Goal: Task Accomplishment & Management: Complete application form

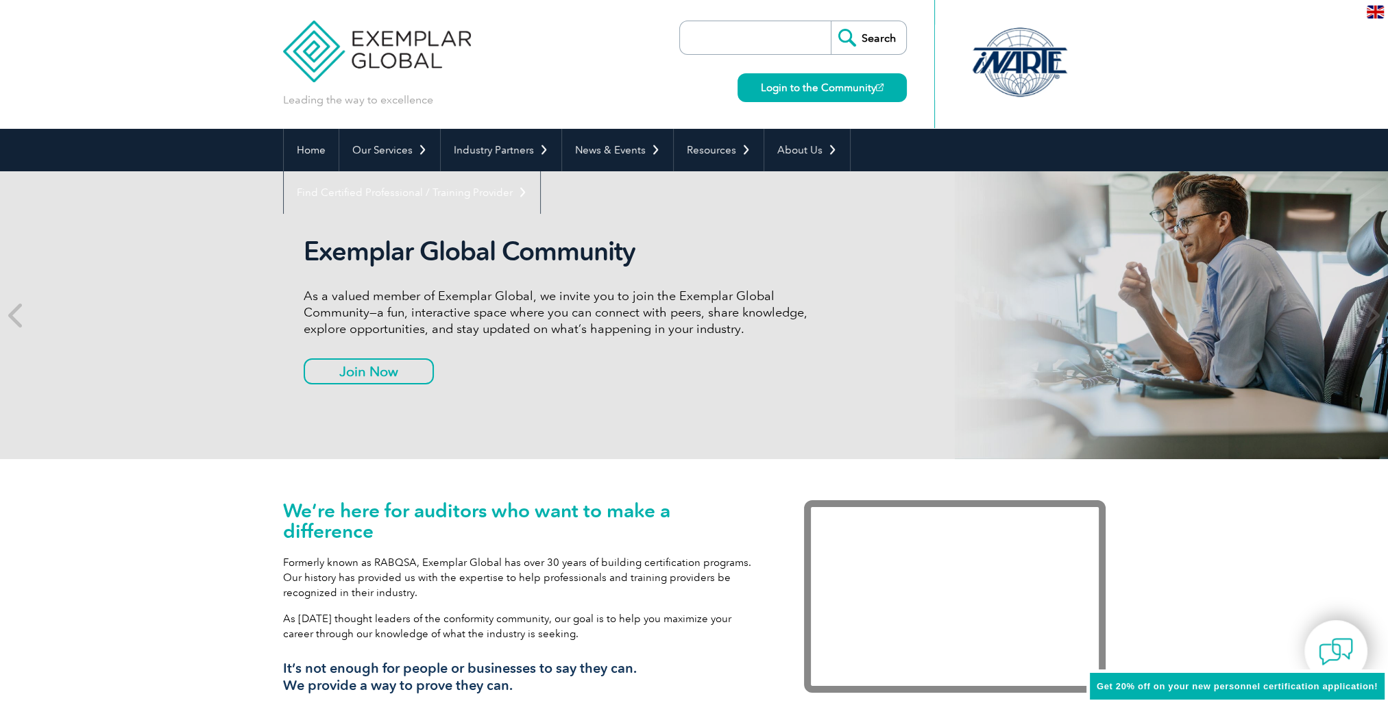
click at [459, 306] on p "As a valued member of Exemplar Global, we invite you to join the Exemplar Globa…" at bounding box center [561, 312] width 514 height 49
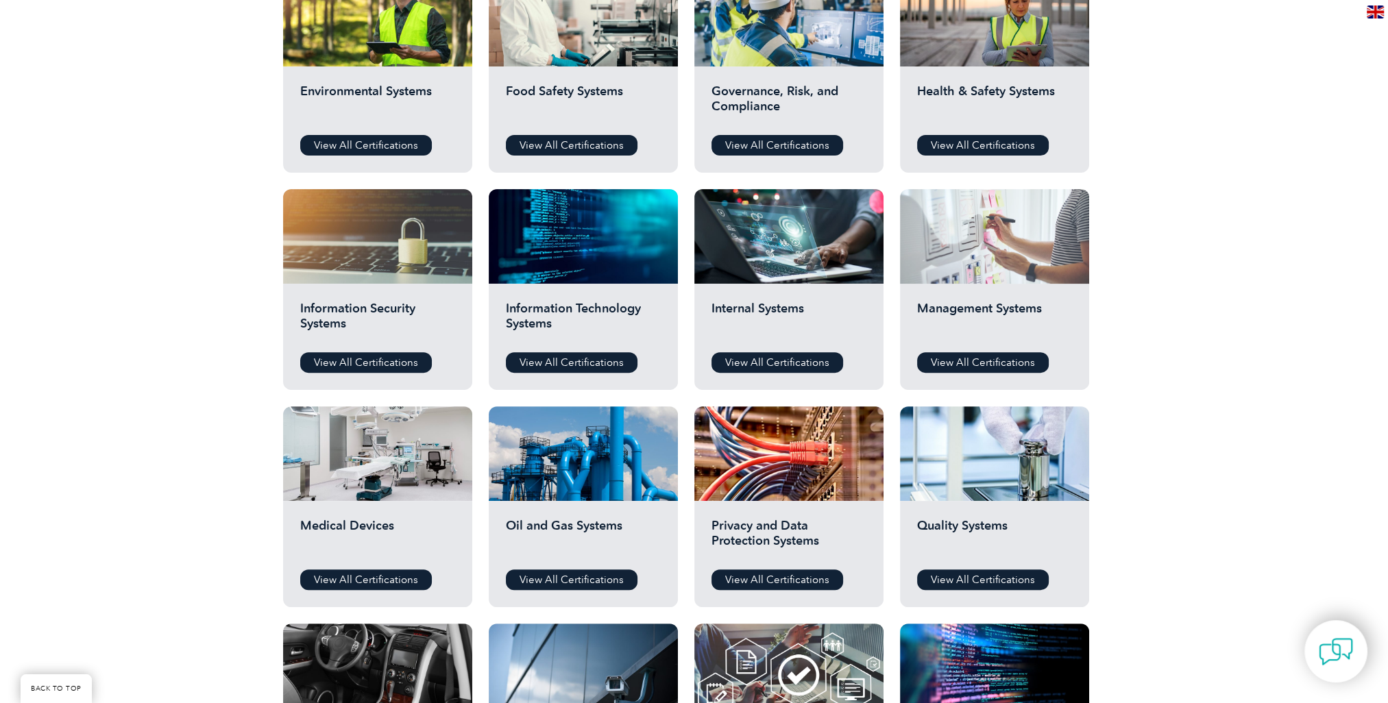
scroll to position [548, 0]
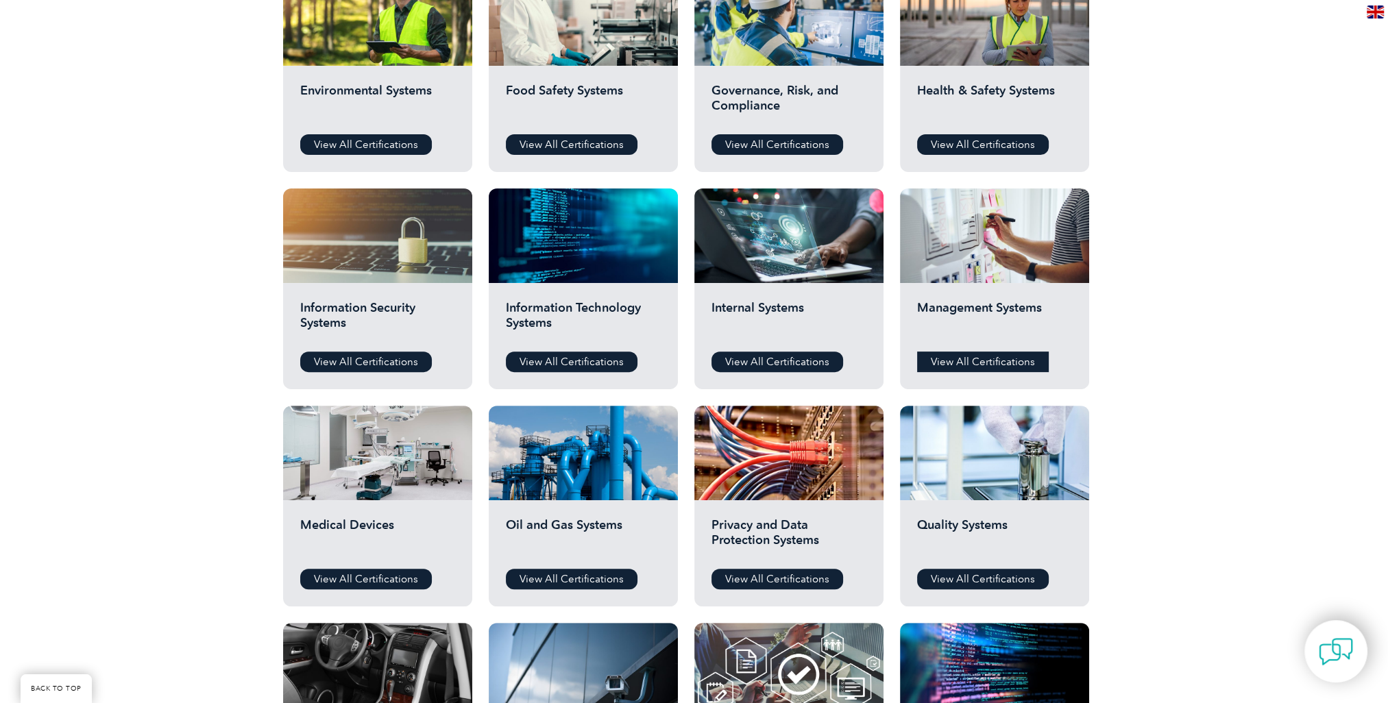
click at [980, 363] on link "View All Certifications" at bounding box center [983, 362] width 132 height 21
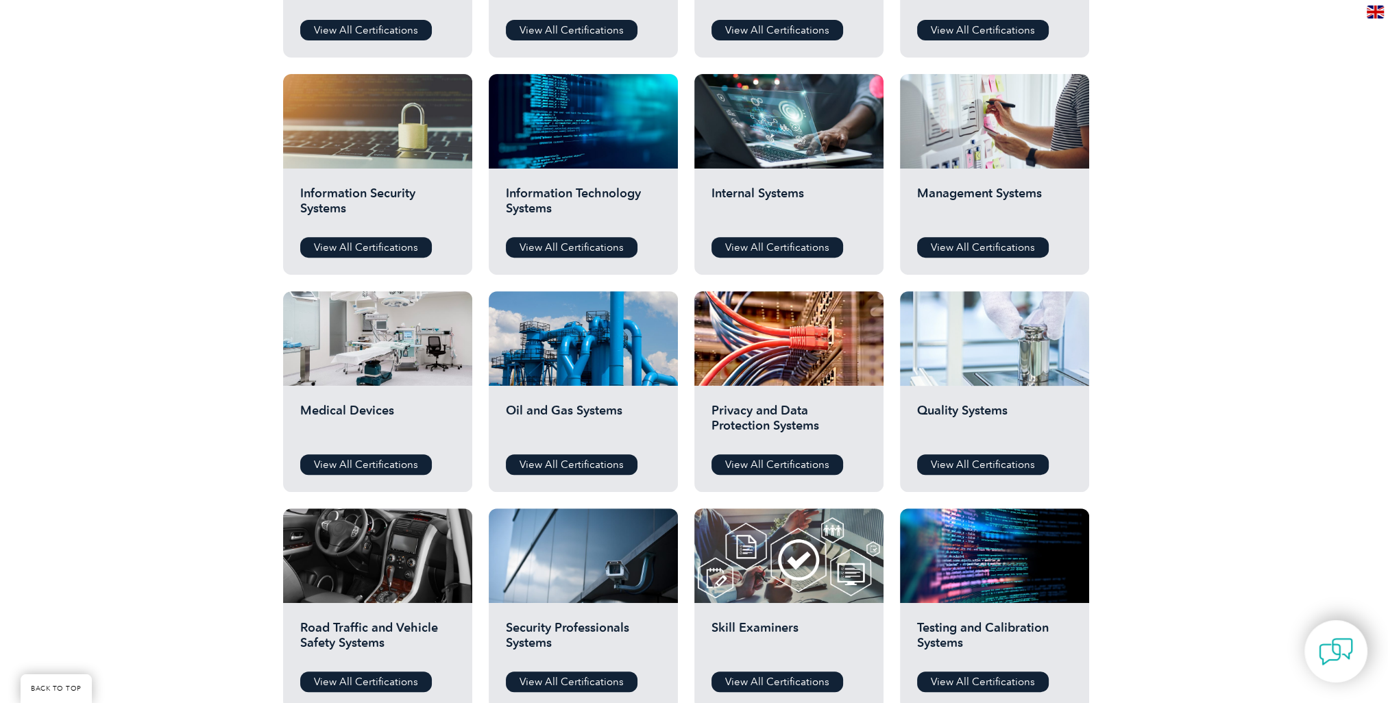
scroll to position [686, 0]
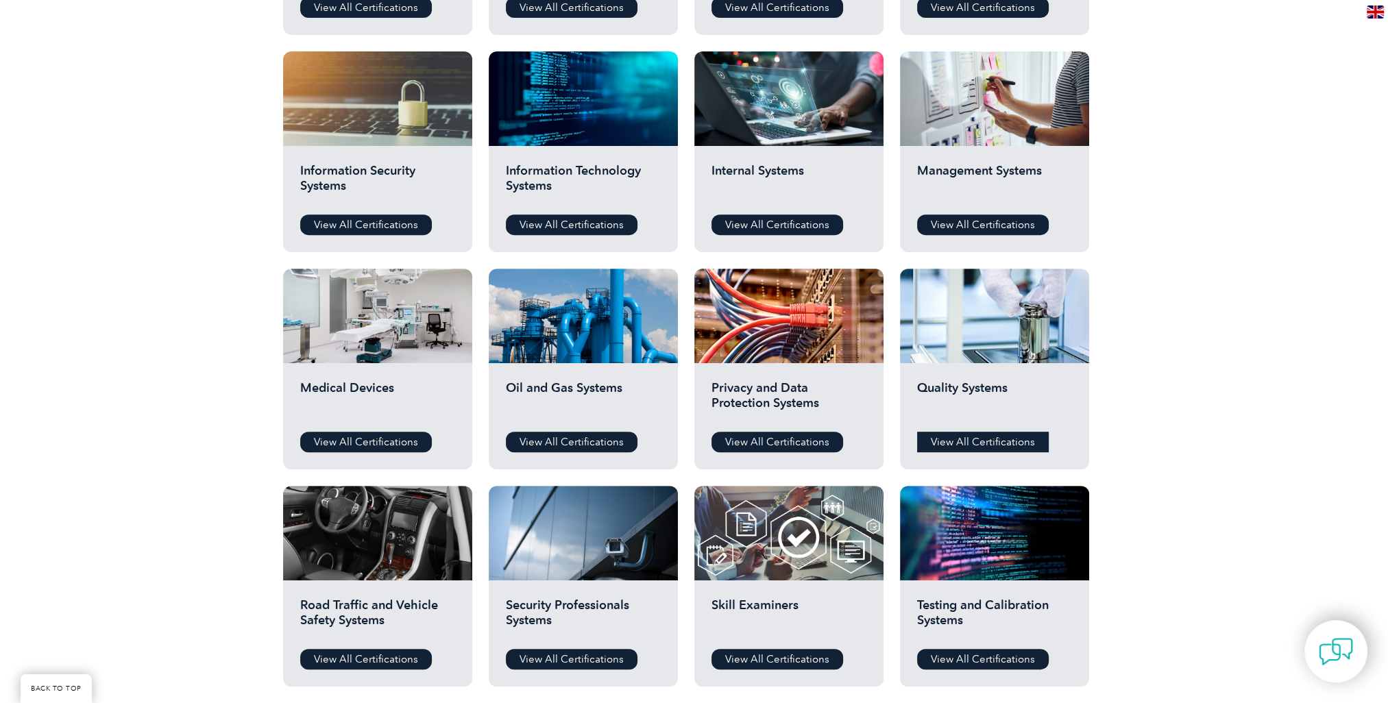
click at [995, 446] on link "View All Certifications" at bounding box center [983, 442] width 132 height 21
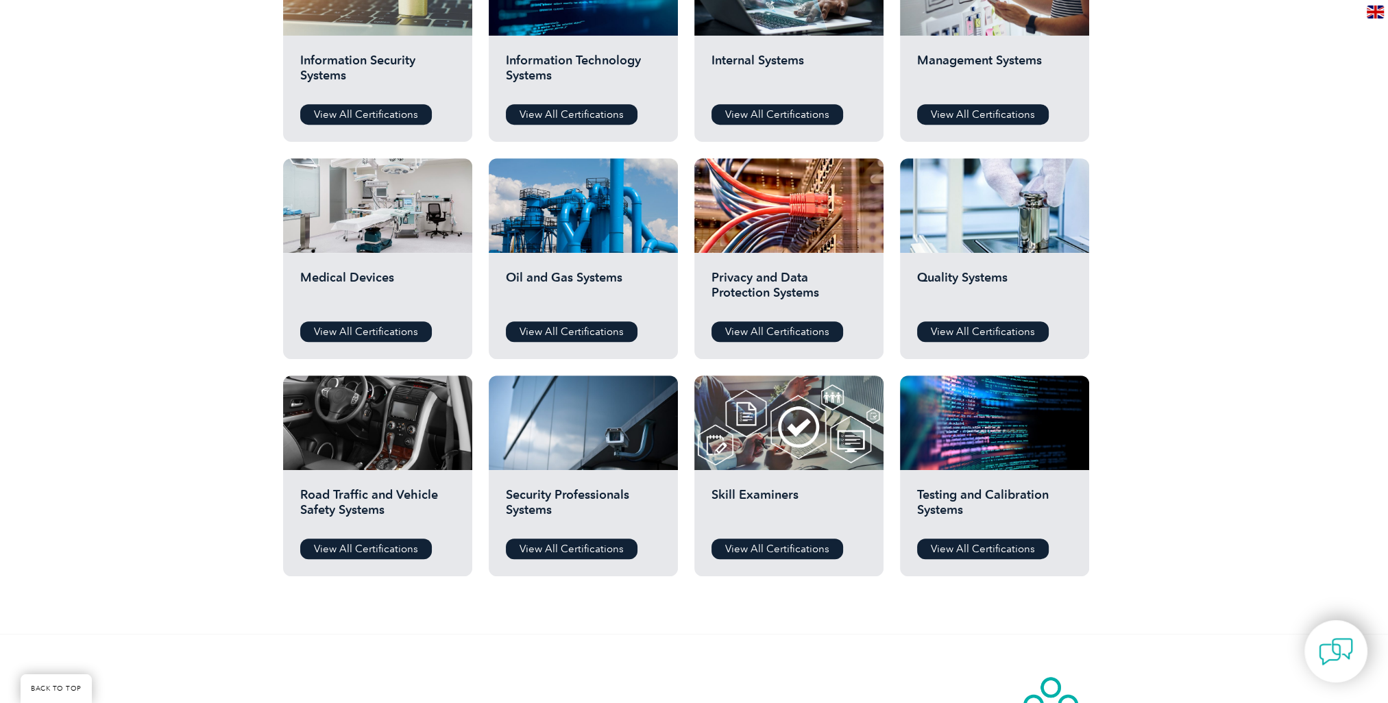
scroll to position [795, 0]
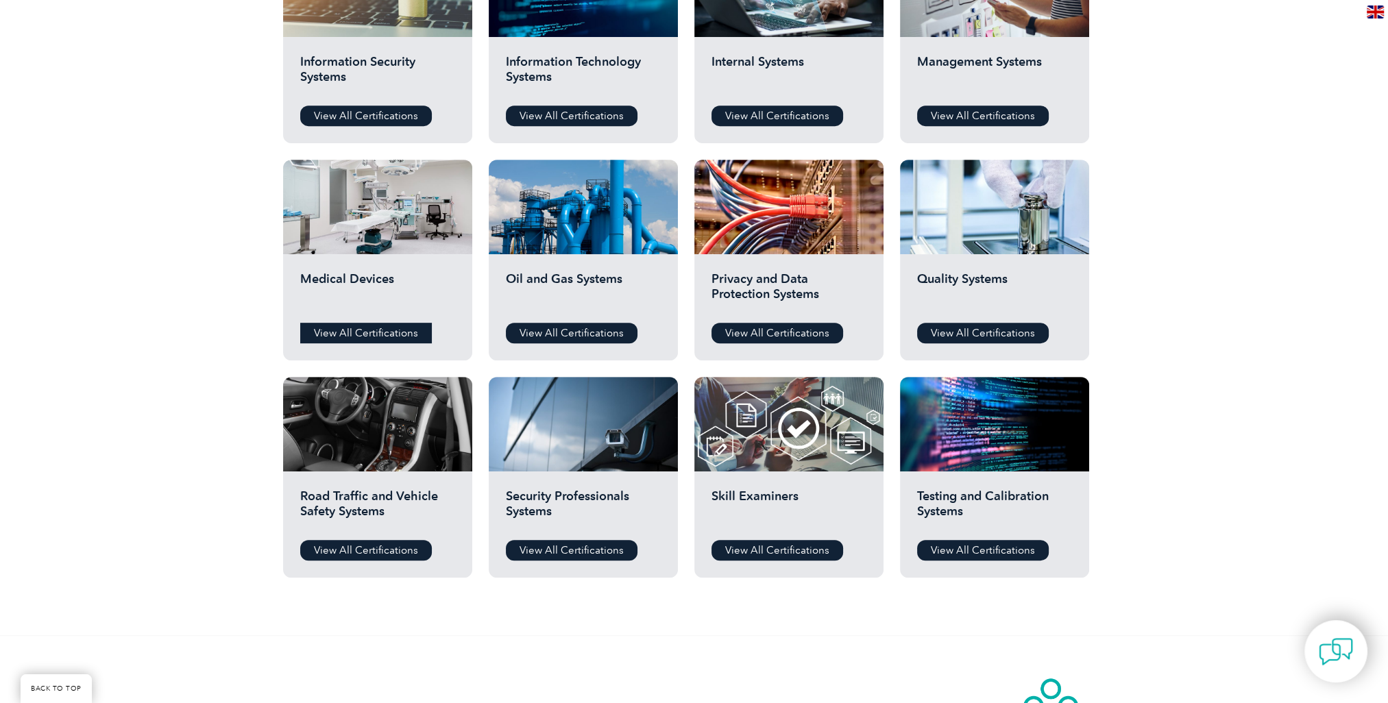
click at [362, 326] on link "View All Certifications" at bounding box center [366, 333] width 132 height 21
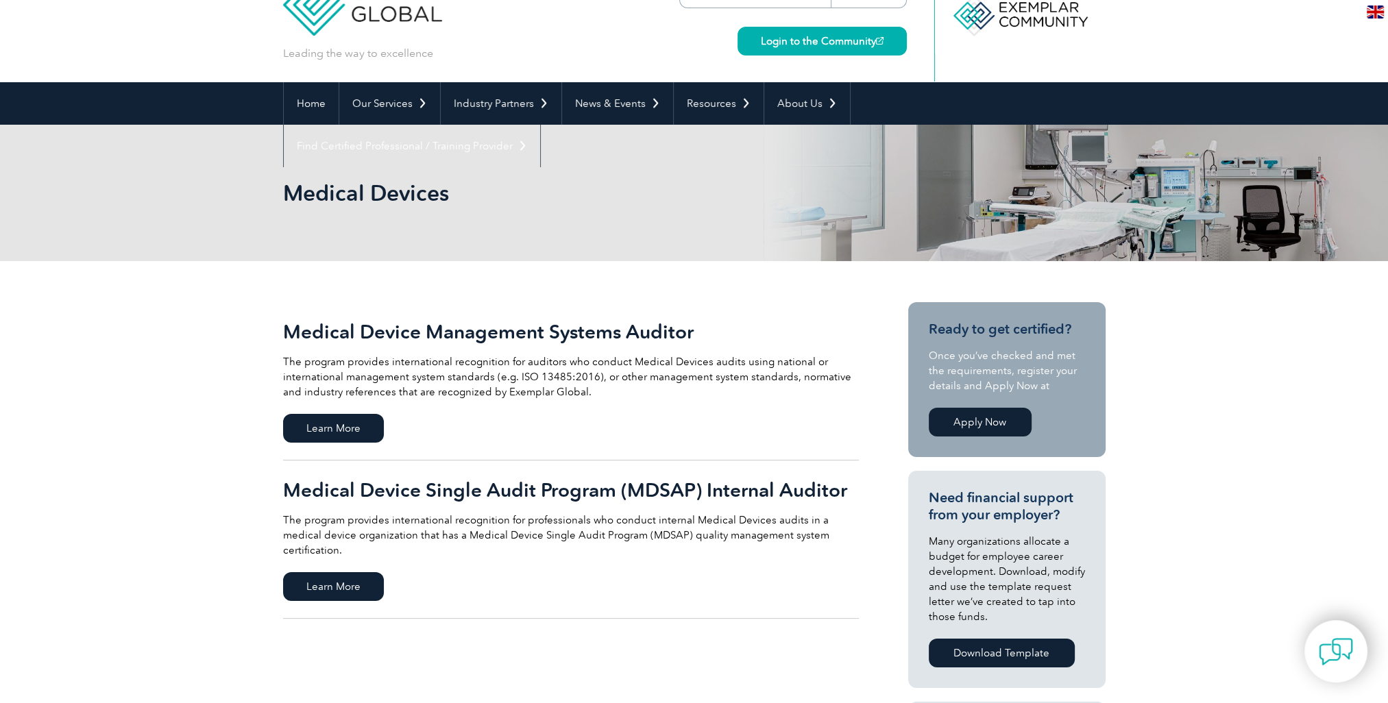
scroll to position [69, 0]
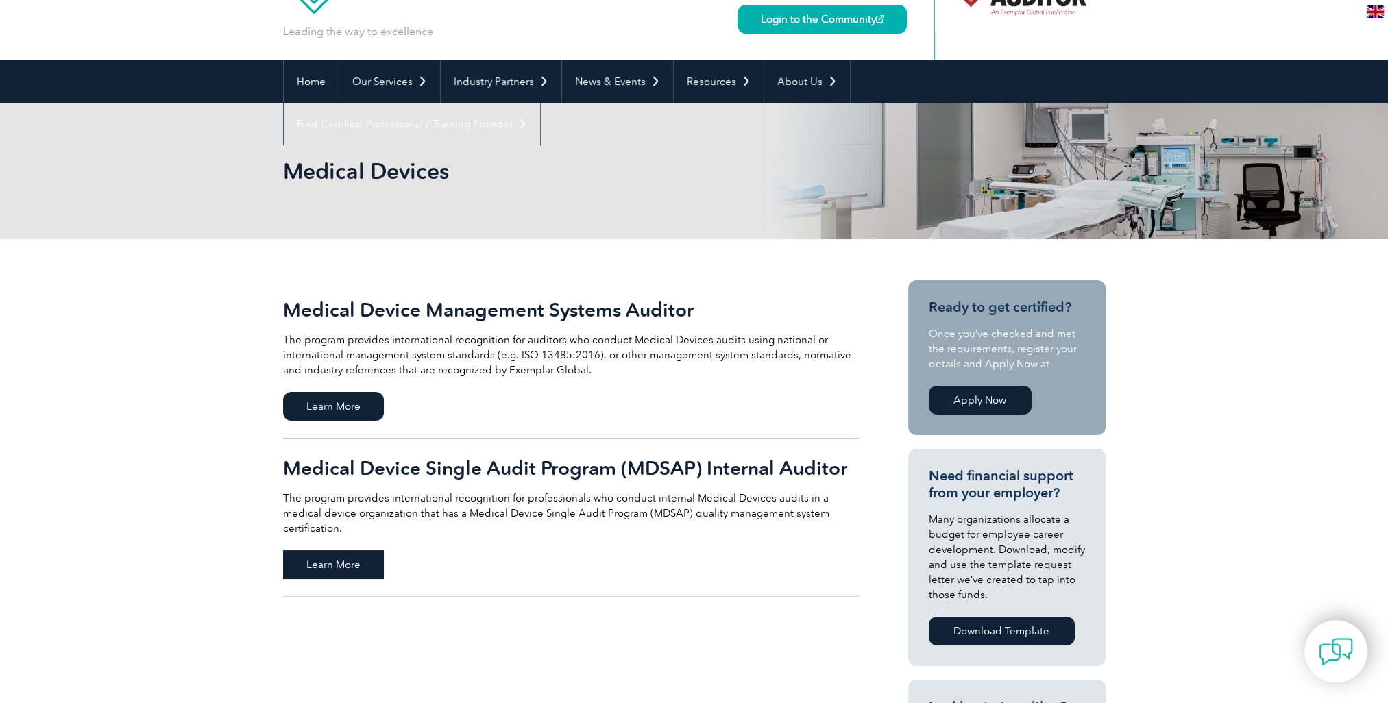
click at [332, 551] on span "Learn More" at bounding box center [333, 565] width 101 height 29
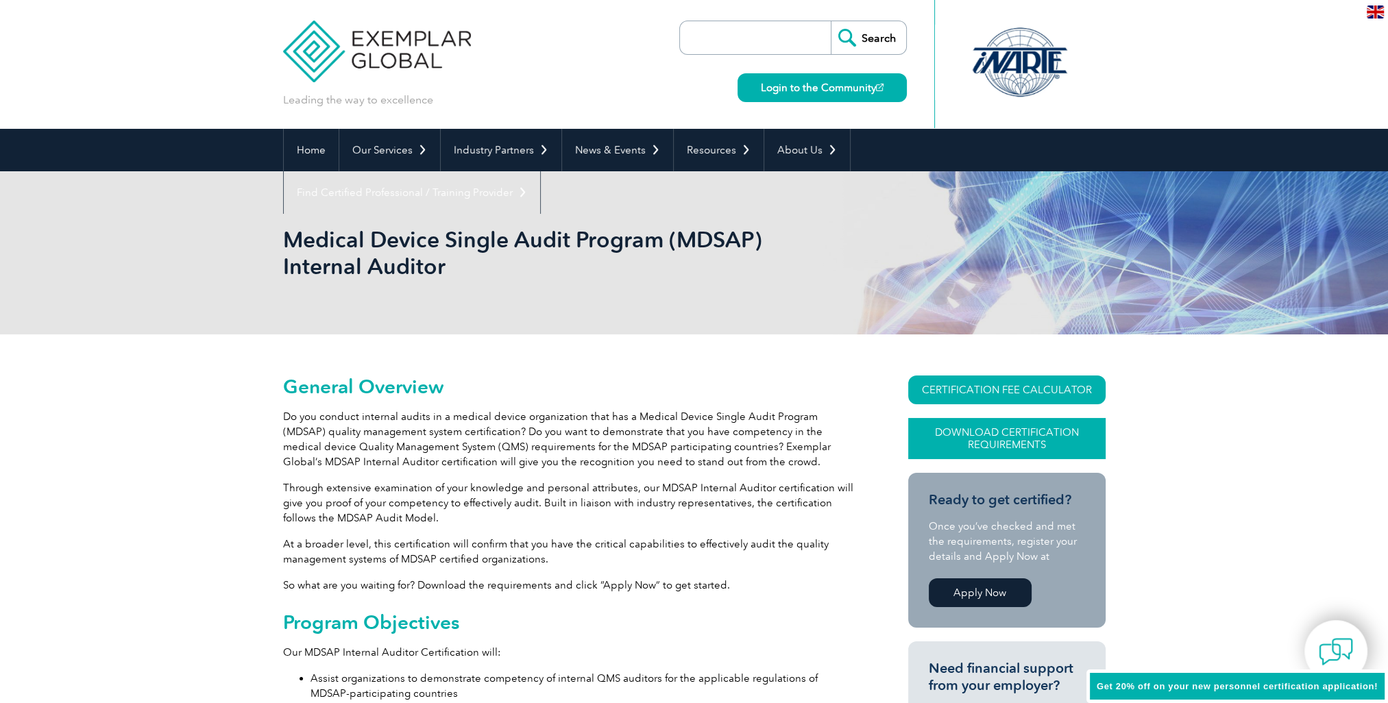
click at [985, 440] on link "Download Certification Requirements" at bounding box center [1006, 438] width 197 height 41
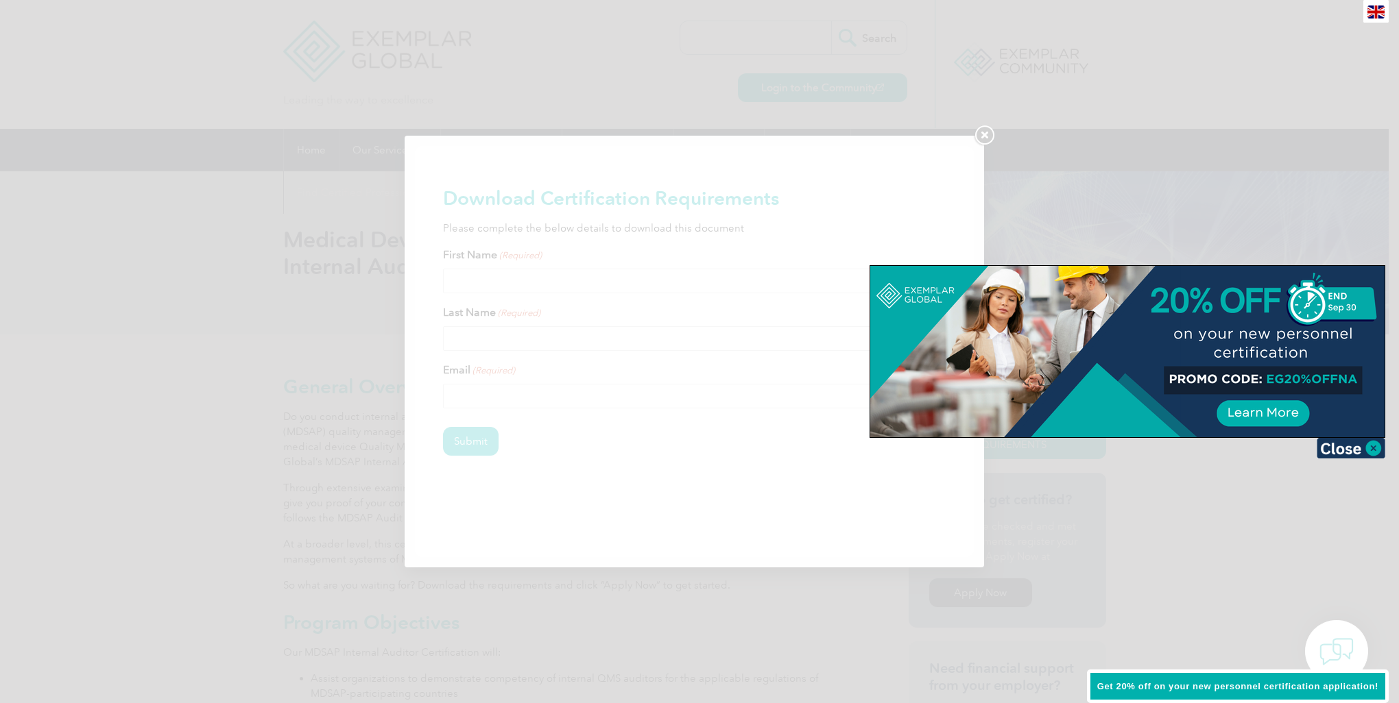
click at [988, 132] on div at bounding box center [699, 351] width 1399 height 703
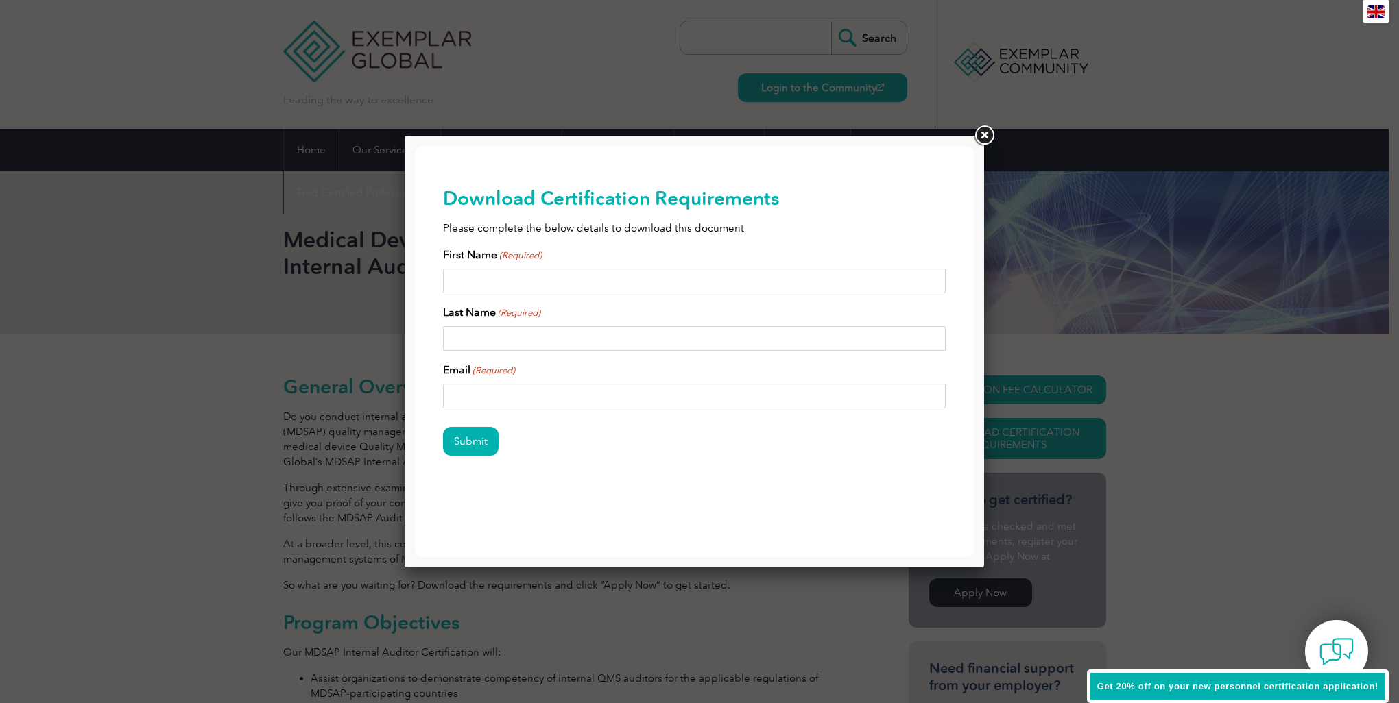
click at [976, 141] on link at bounding box center [983, 135] width 25 height 25
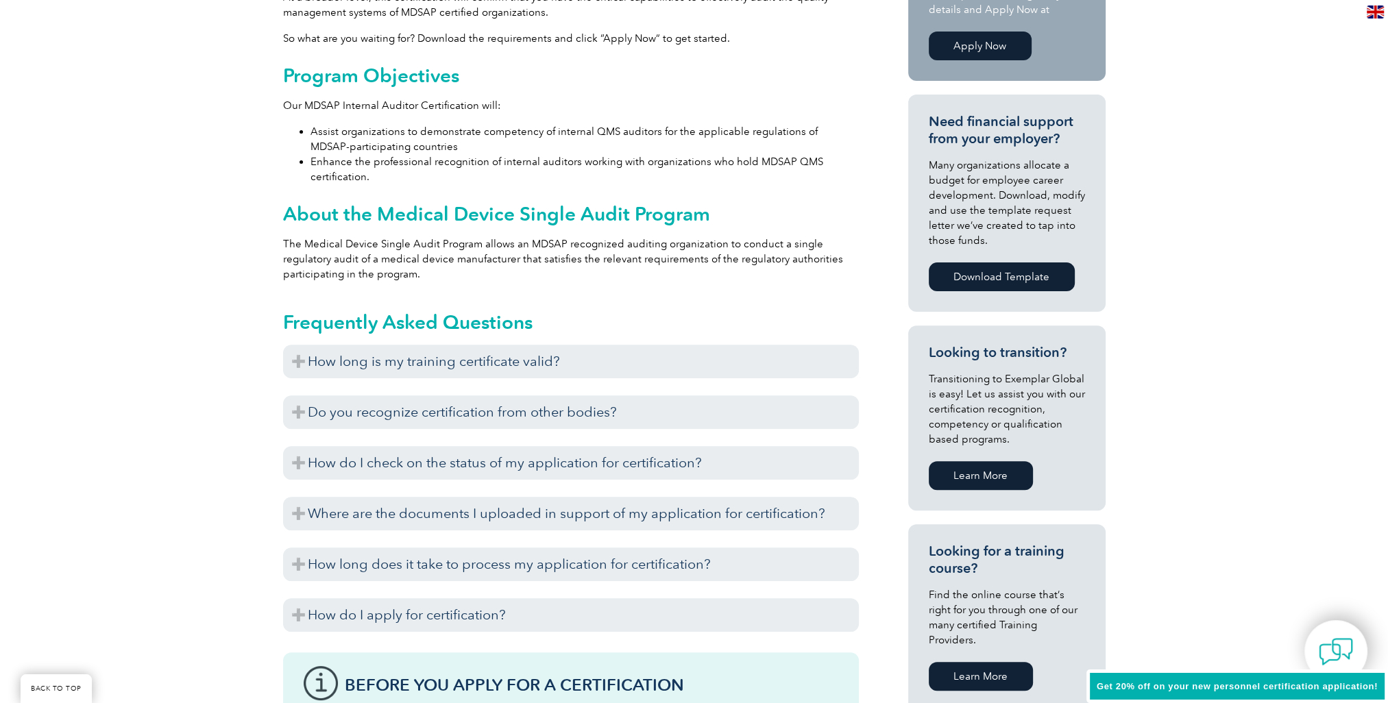
scroll to position [548, 0]
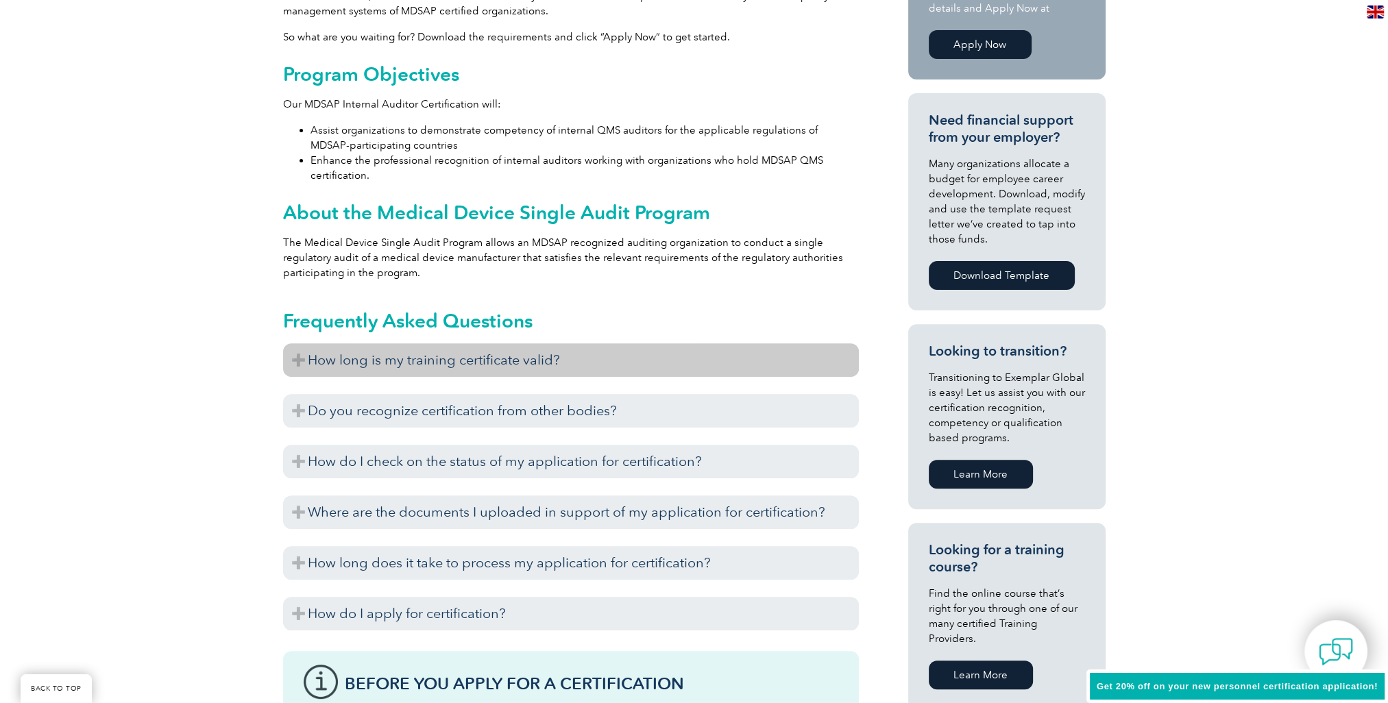
click at [333, 361] on h3 "How long is my training certificate valid?" at bounding box center [571, 360] width 576 height 34
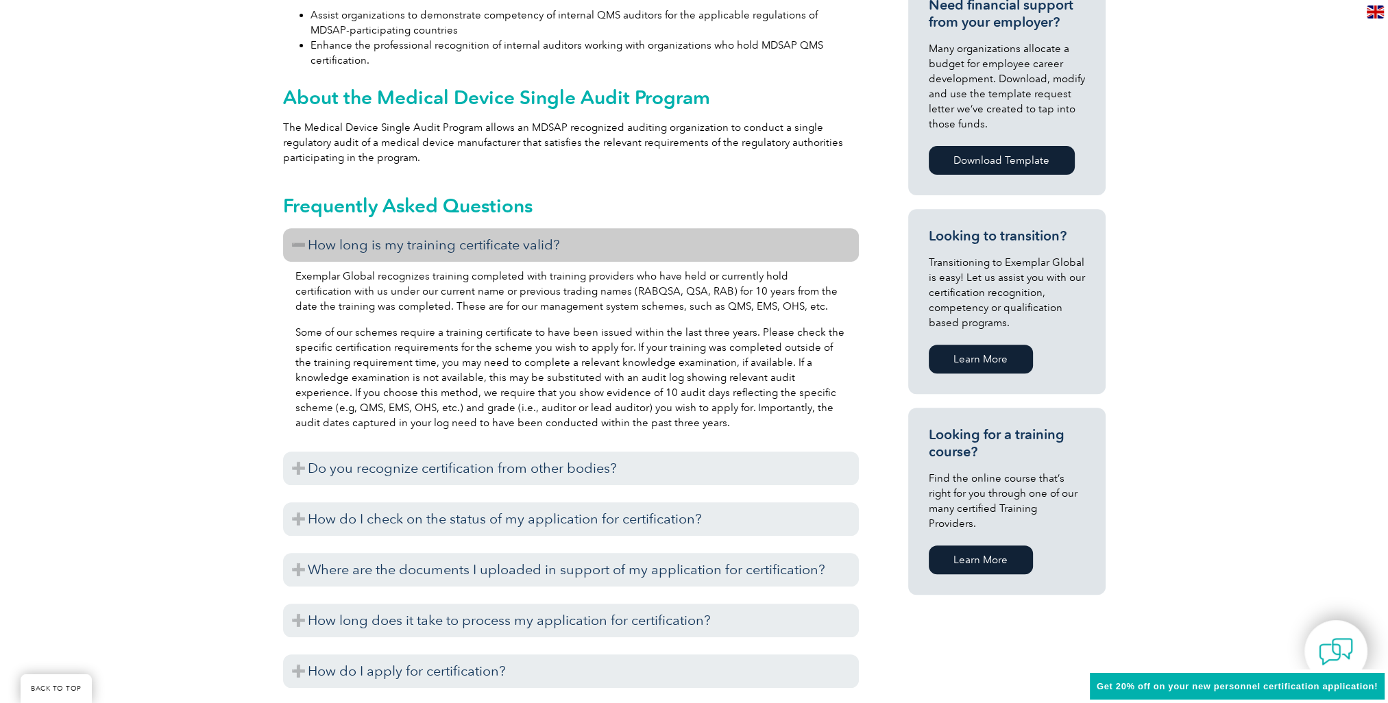
scroll to position [754, 0]
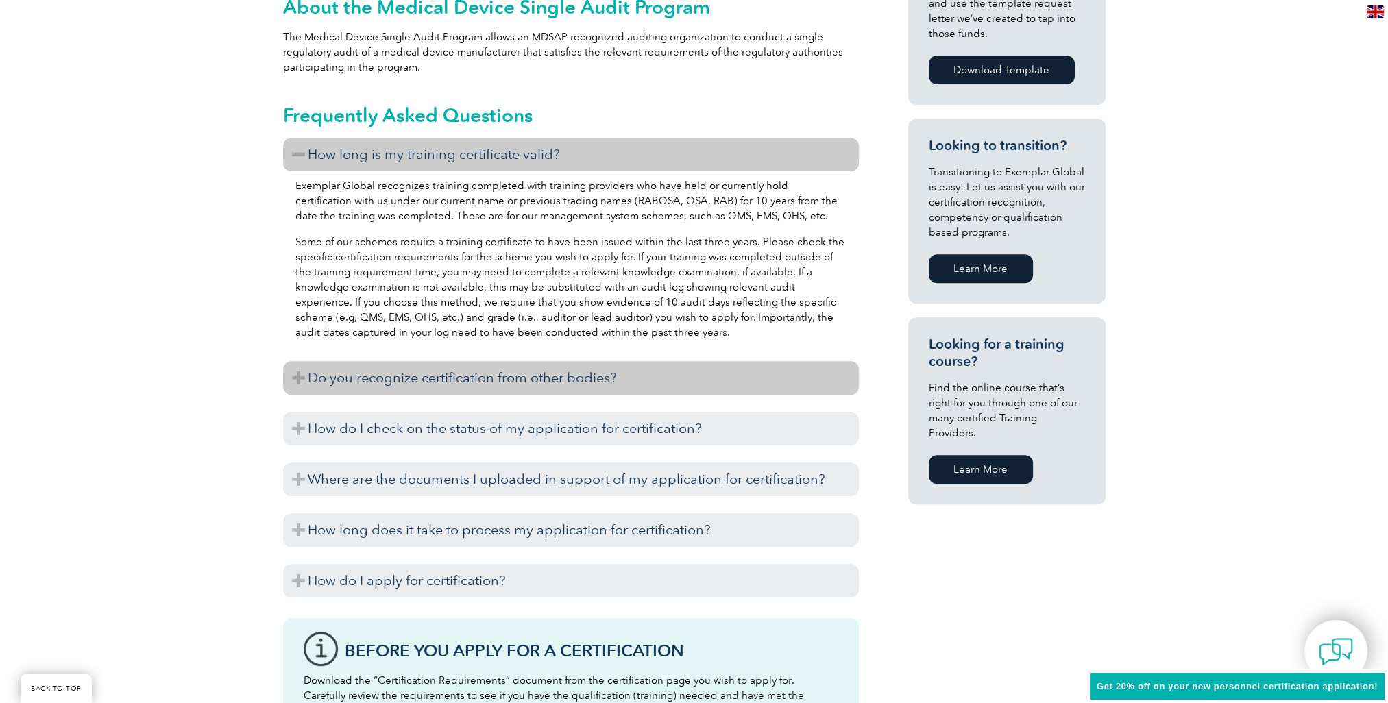
click at [403, 381] on h3 "Do you recognize certification from other bodies?" at bounding box center [571, 378] width 576 height 34
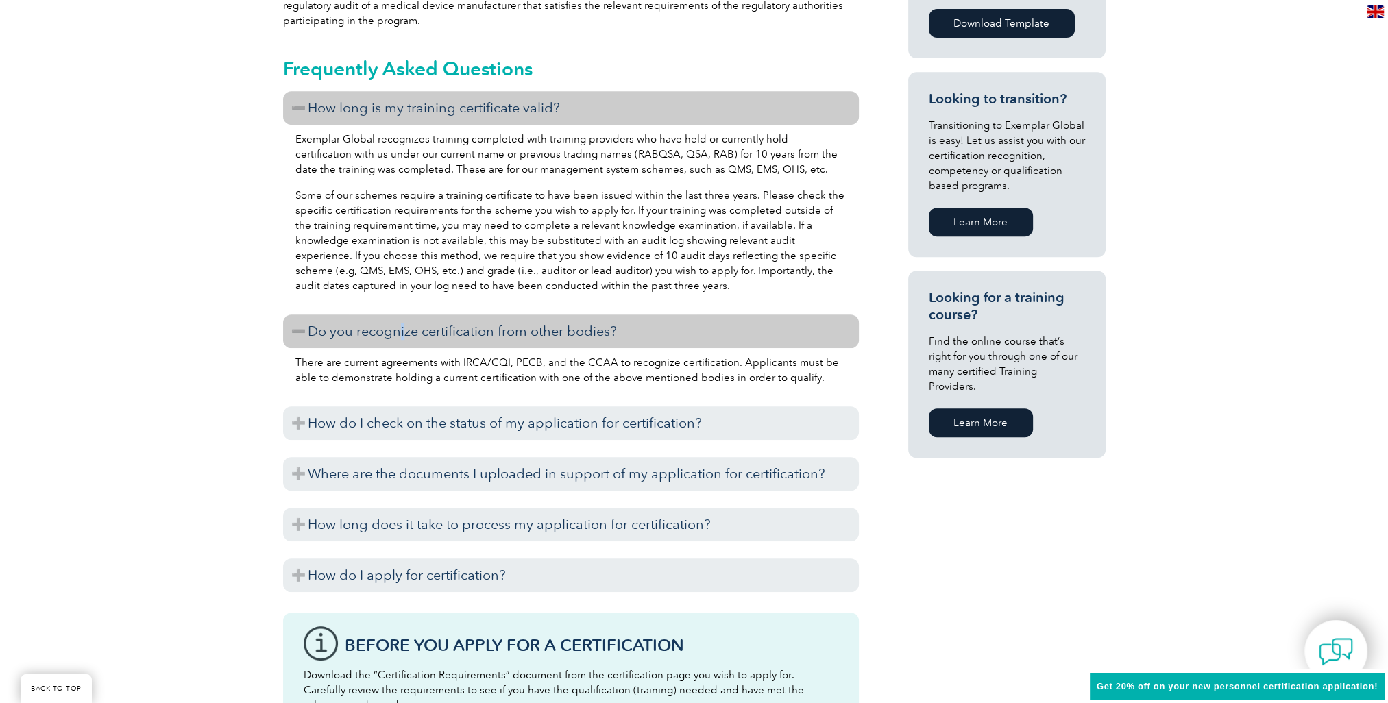
scroll to position [823, 0]
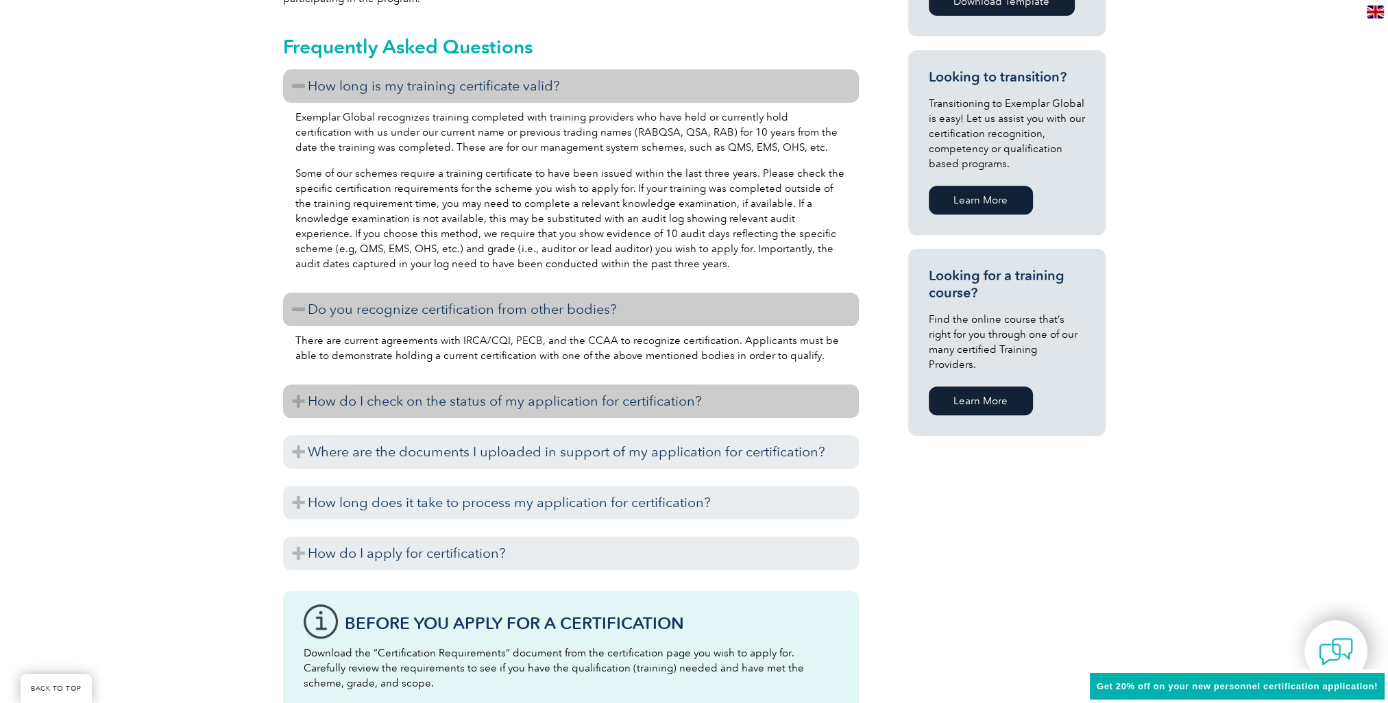
click at [420, 400] on h3 "How do I check on the status of my application for certification?" at bounding box center [571, 402] width 576 height 34
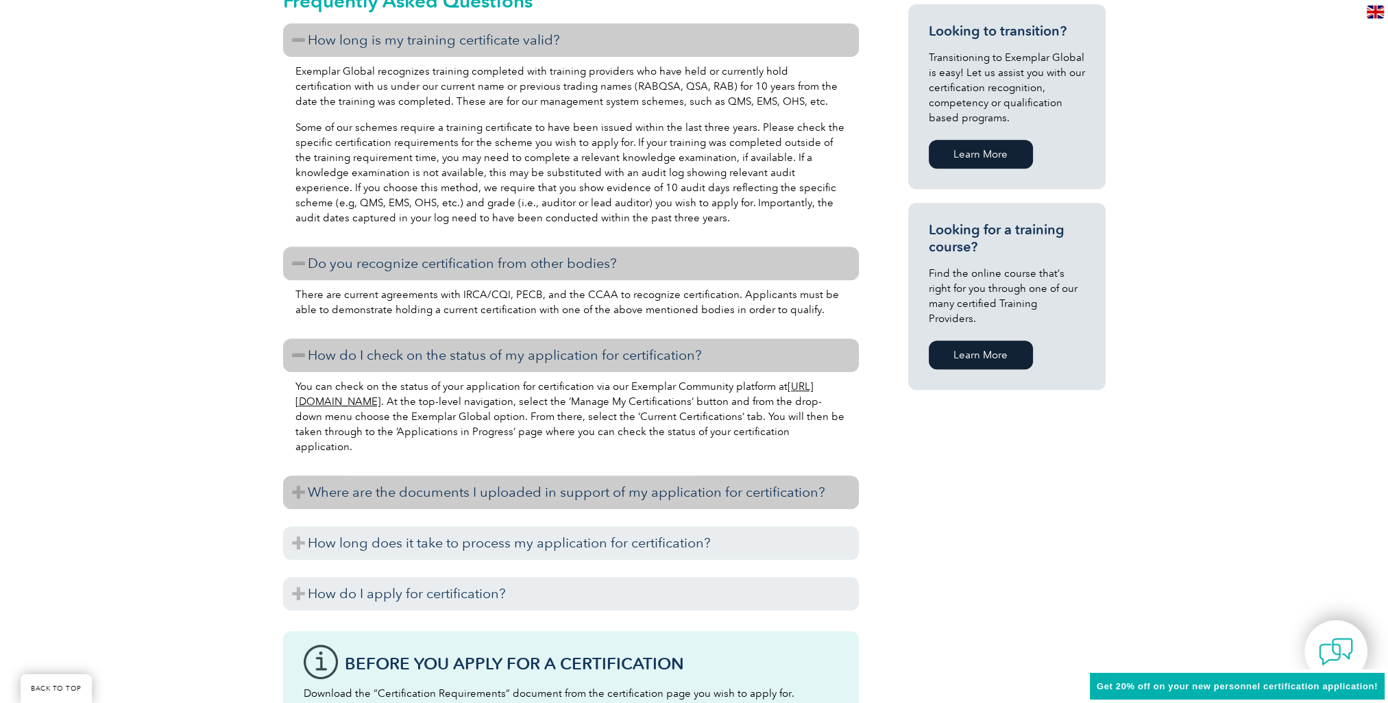
scroll to position [960, 0]
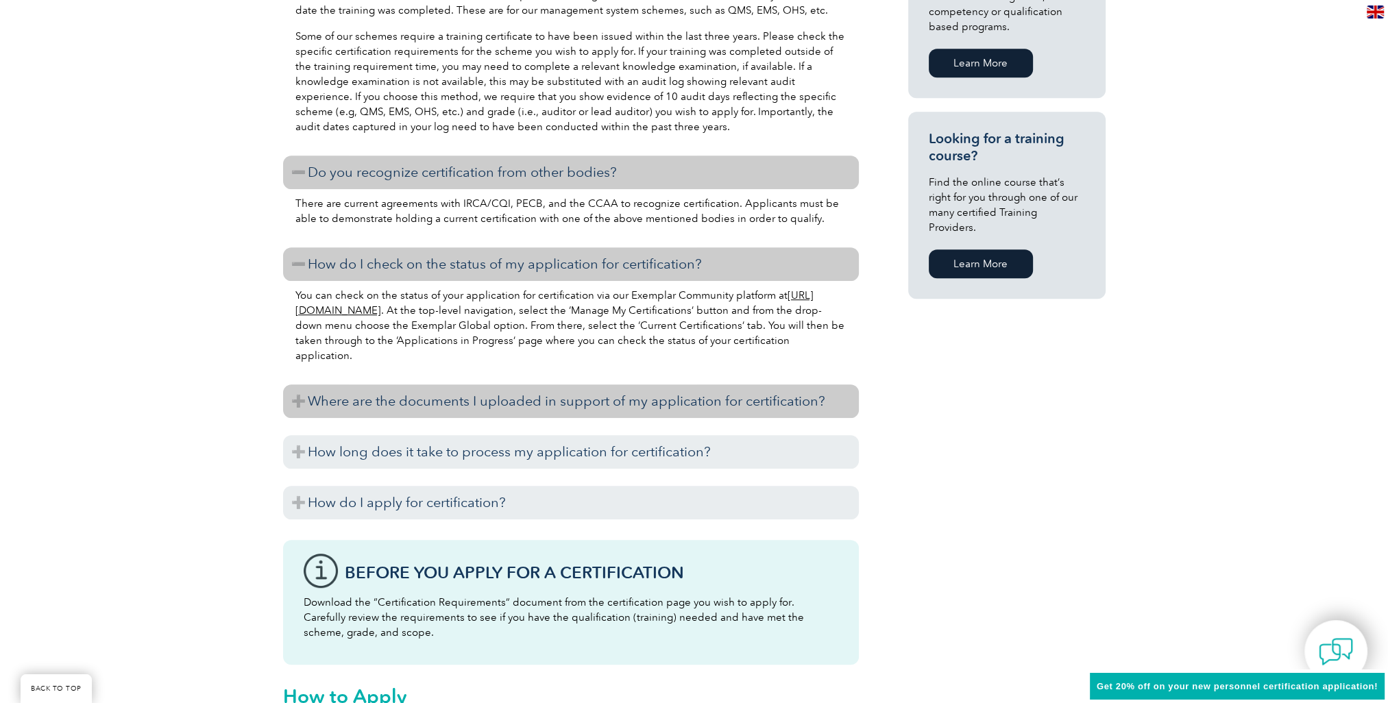
click at [448, 406] on h3 "Where are the documents I uploaded in support of my application for certificati…" at bounding box center [571, 402] width 576 height 34
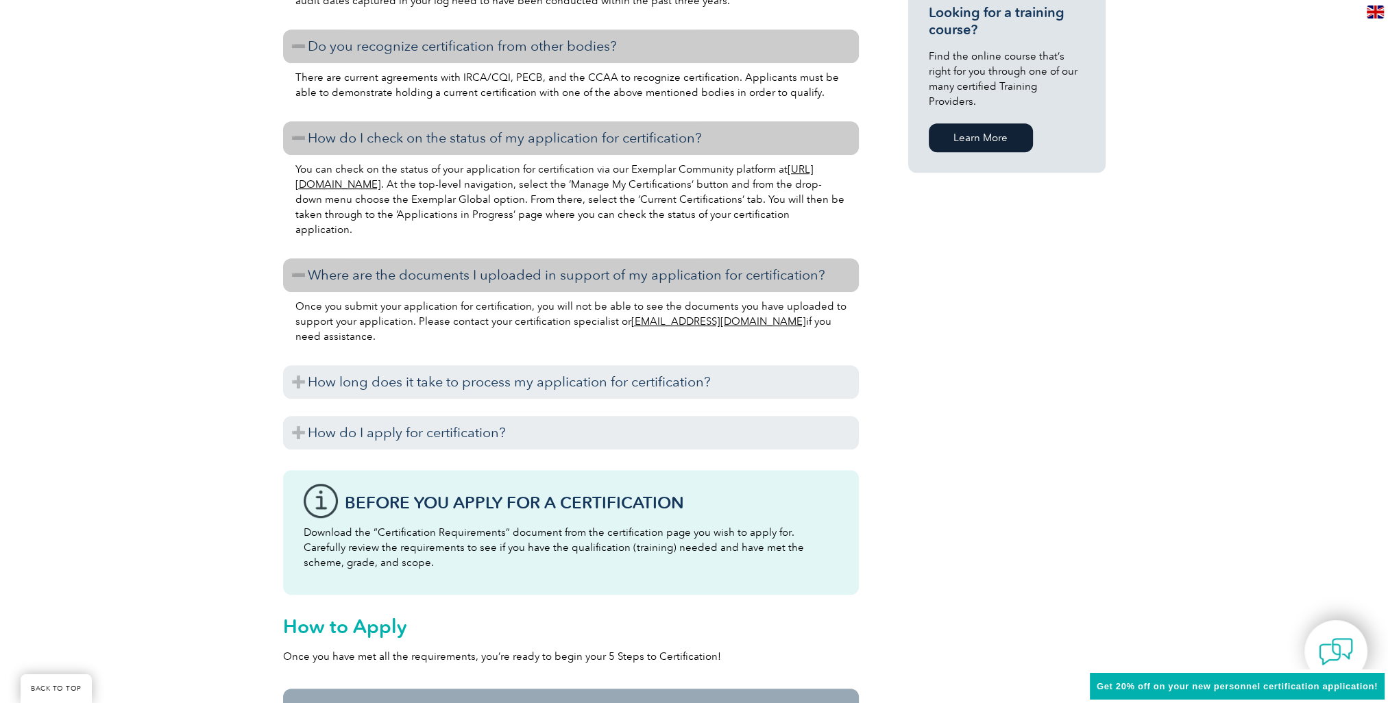
scroll to position [1097, 0]
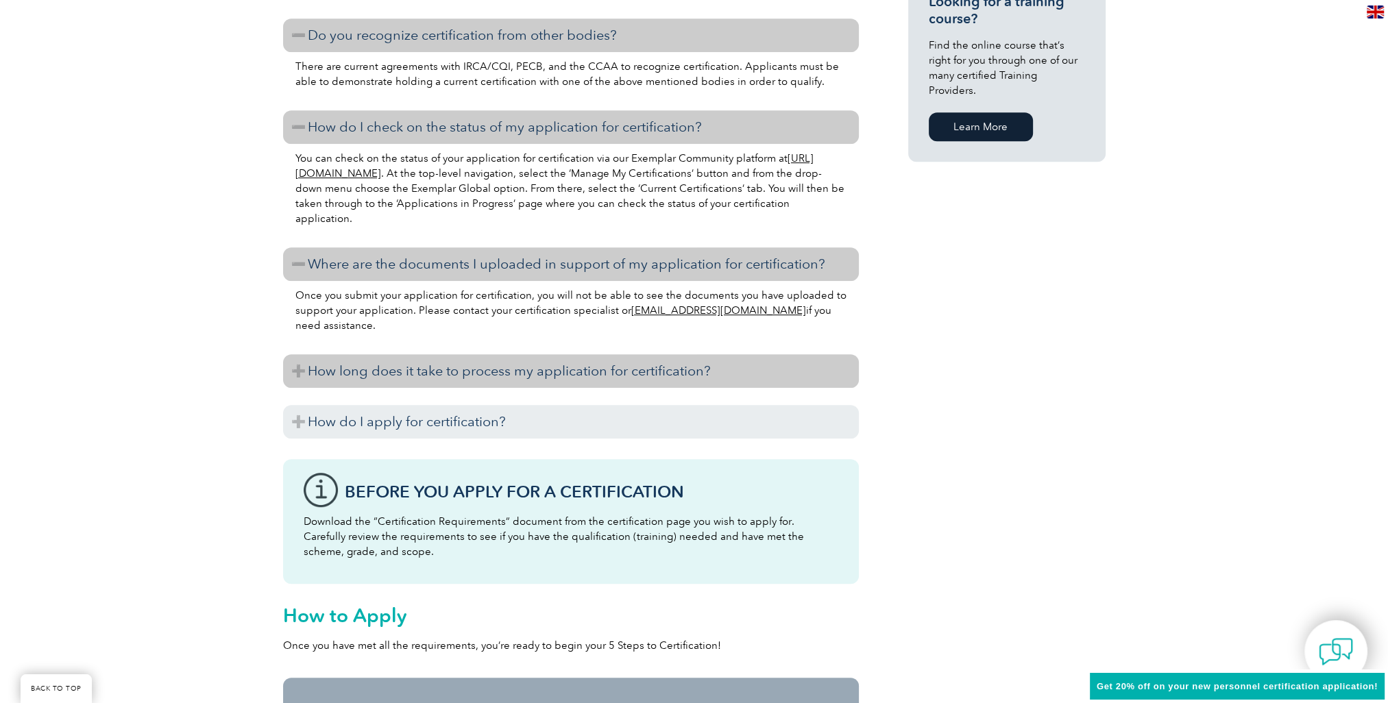
click at [354, 376] on h3 "How long does it take to process my application for certification?" at bounding box center [571, 371] width 576 height 34
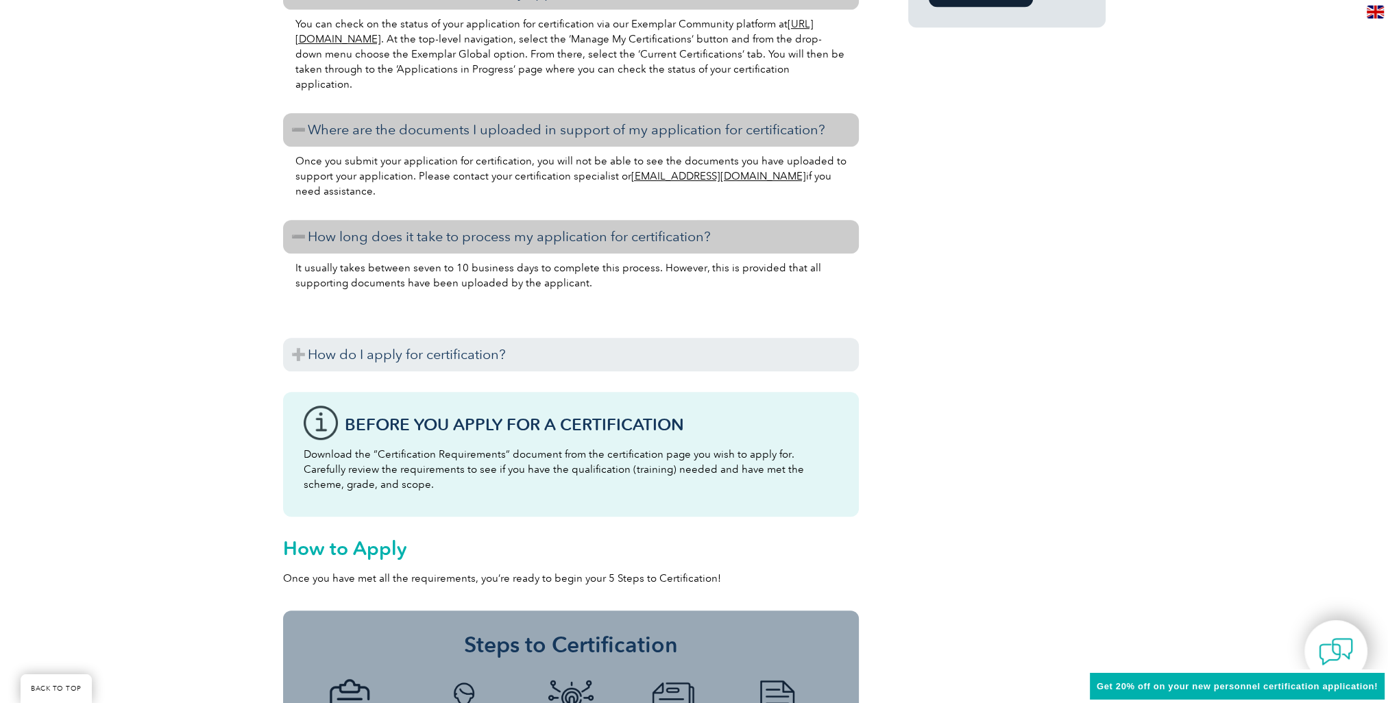
scroll to position [1234, 0]
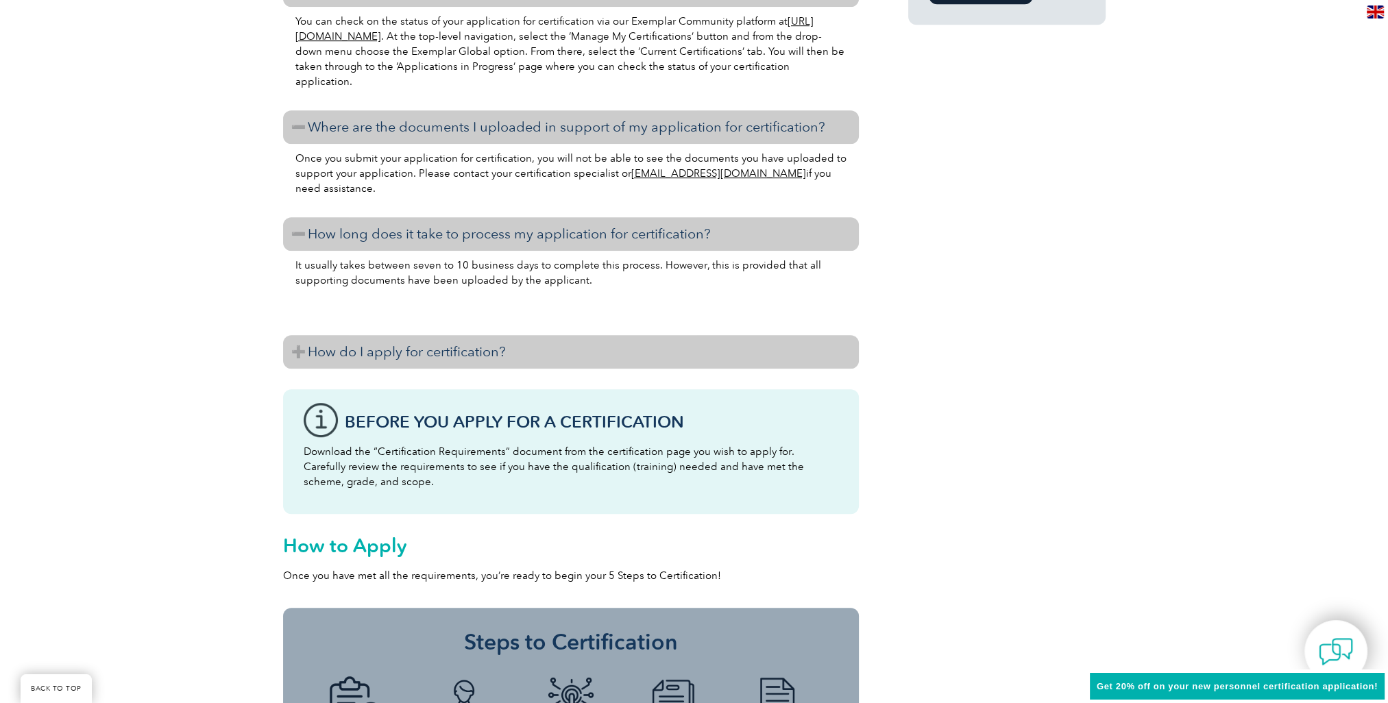
click at [321, 350] on h3 "How do I apply for certification?" at bounding box center [571, 352] width 576 height 34
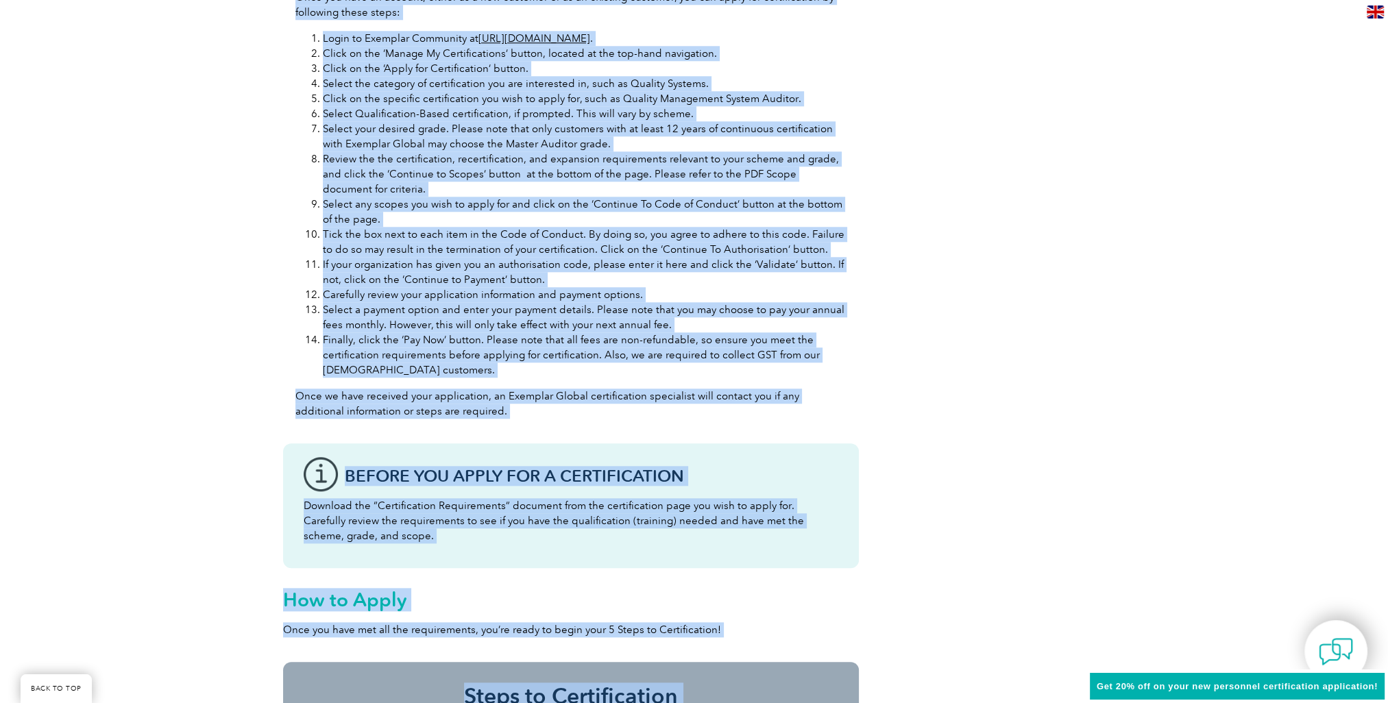
scroll to position [1823, 0]
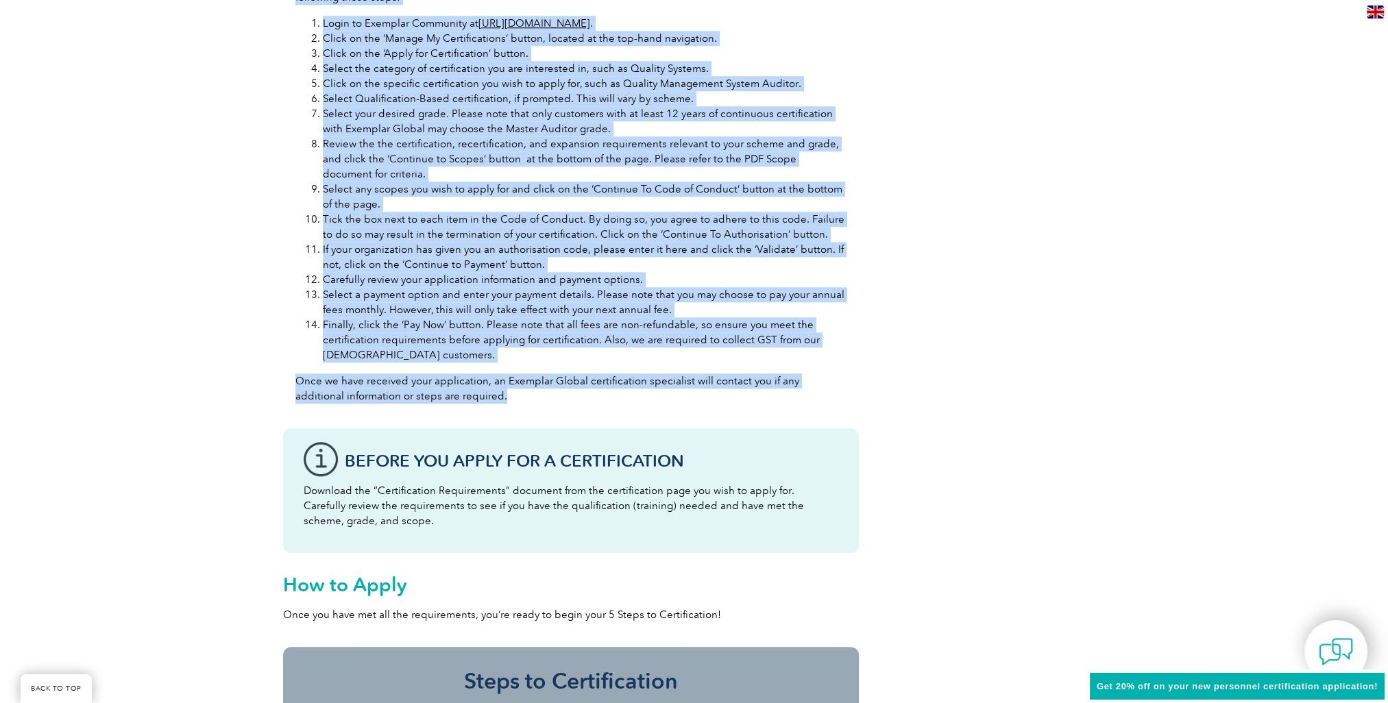
drag, startPoint x: 293, startPoint y: 106, endPoint x: 551, endPoint y: 394, distance: 386.5
click at [551, 394] on div "Before you apply for certification, please ensure that you meet all the require…" at bounding box center [571, 97] width 576 height 635
copy div "Before you apply for certification, please ensure that you meet all the require…"
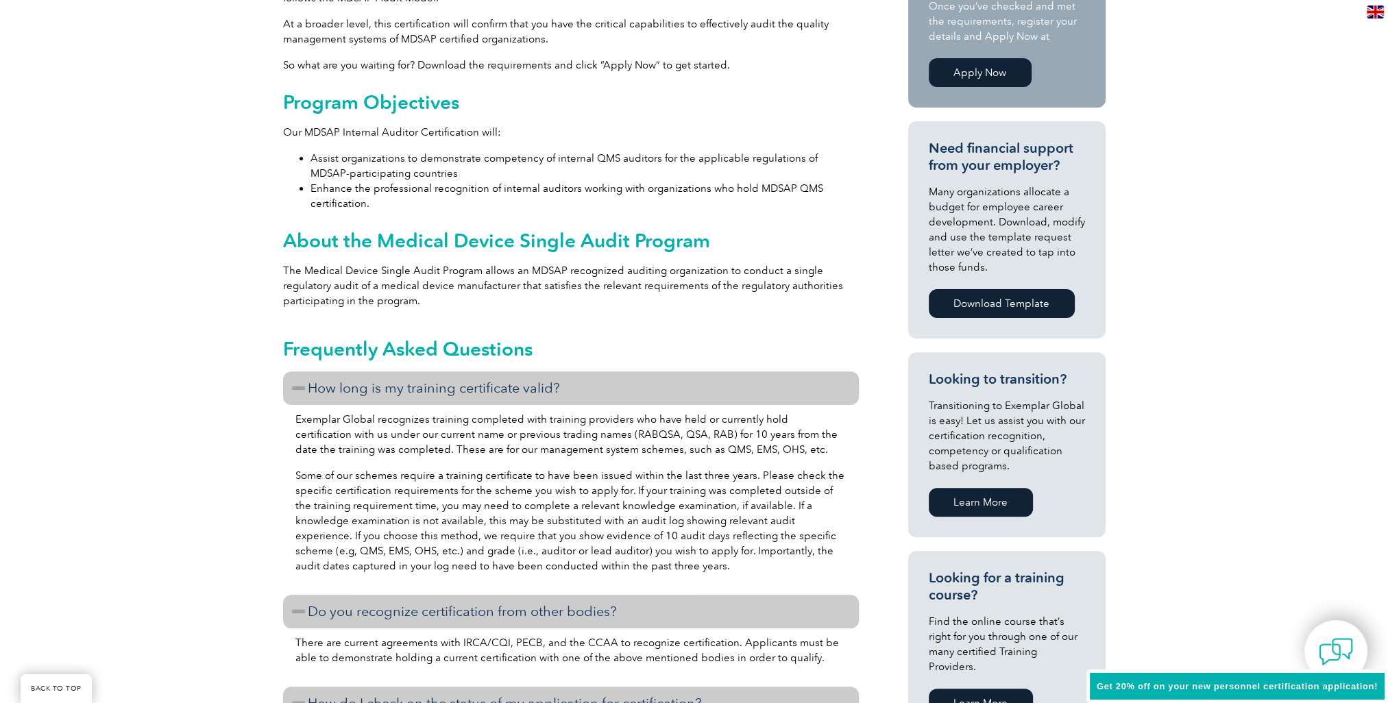
scroll to position [452, 0]
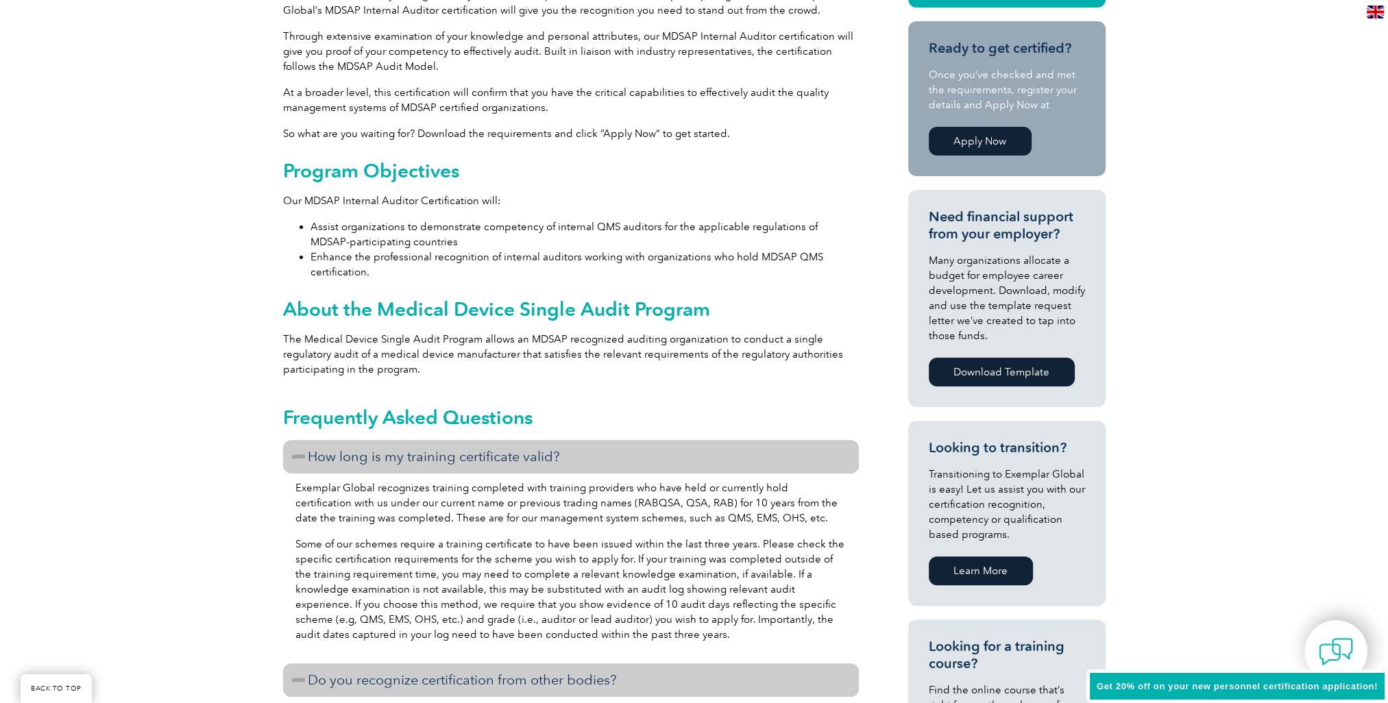
click at [980, 138] on link "Apply Now" at bounding box center [980, 141] width 103 height 29
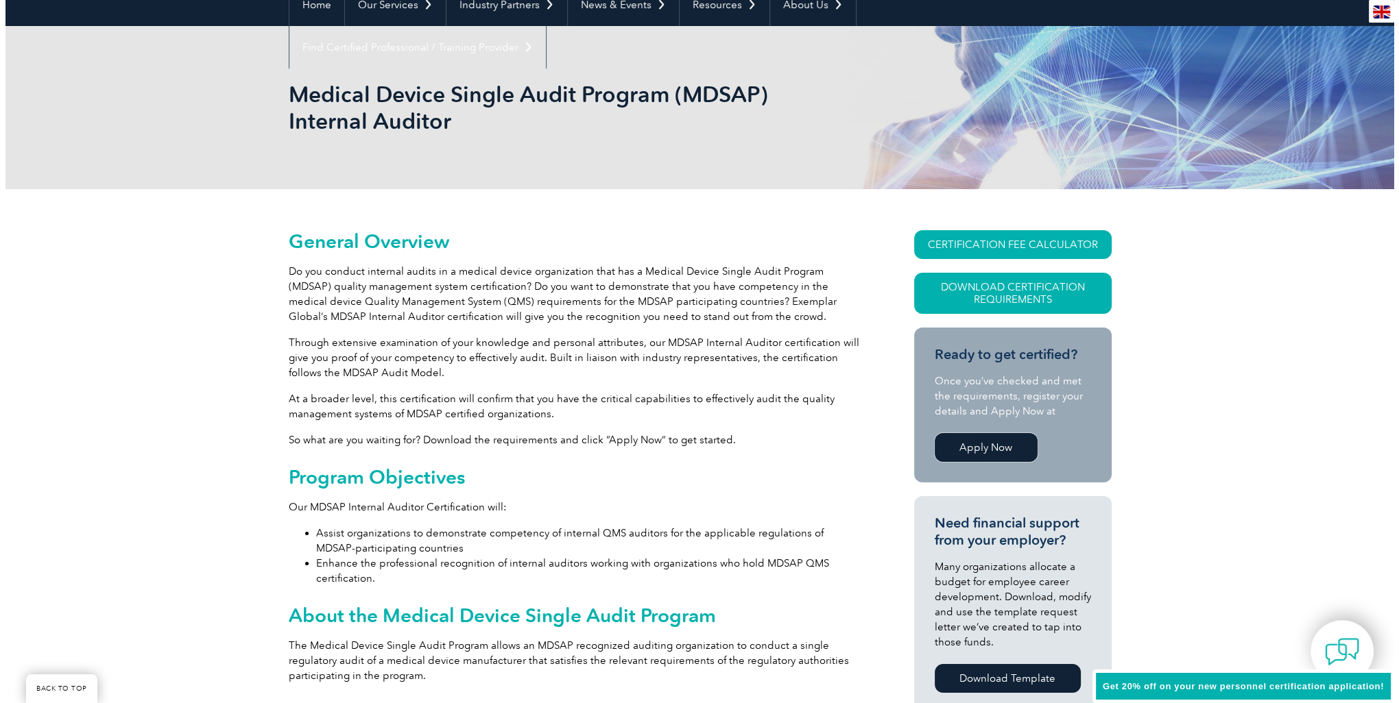
scroll to position [109, 0]
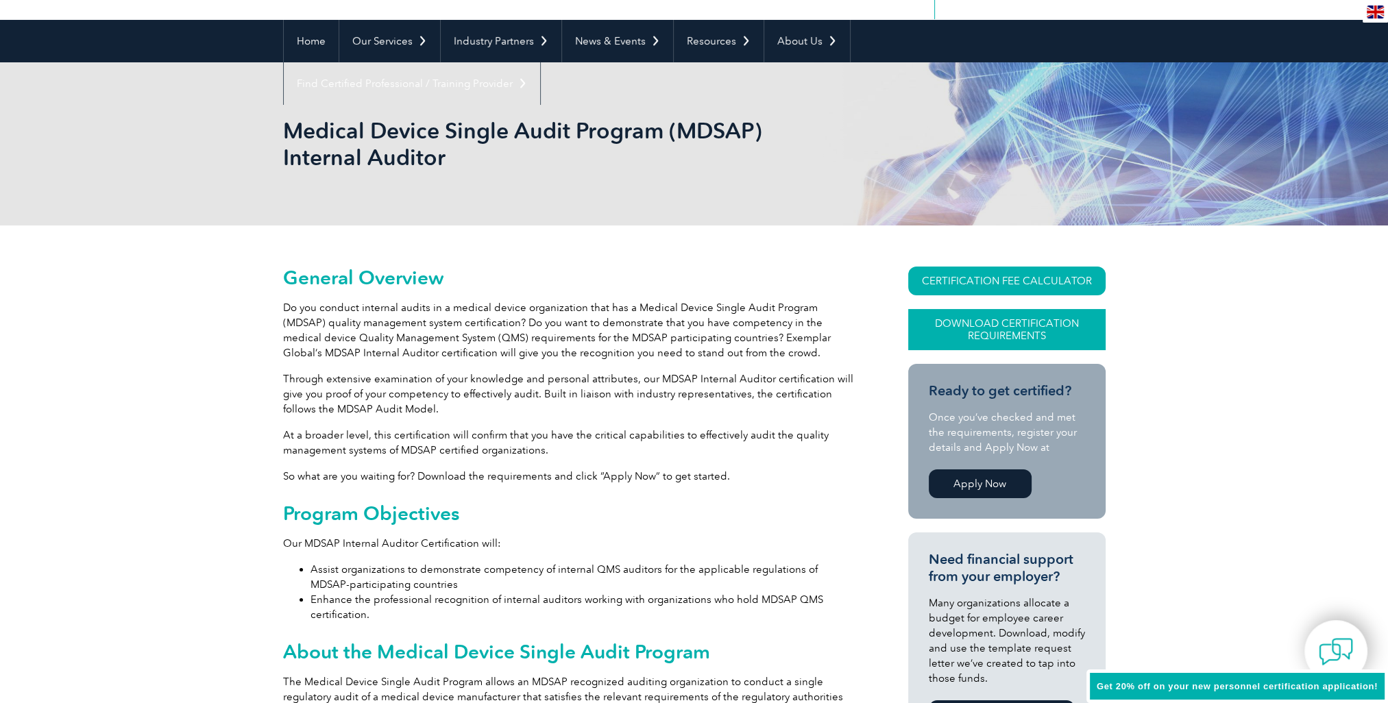
click at [980, 333] on link "Download Certification Requirements" at bounding box center [1006, 329] width 197 height 41
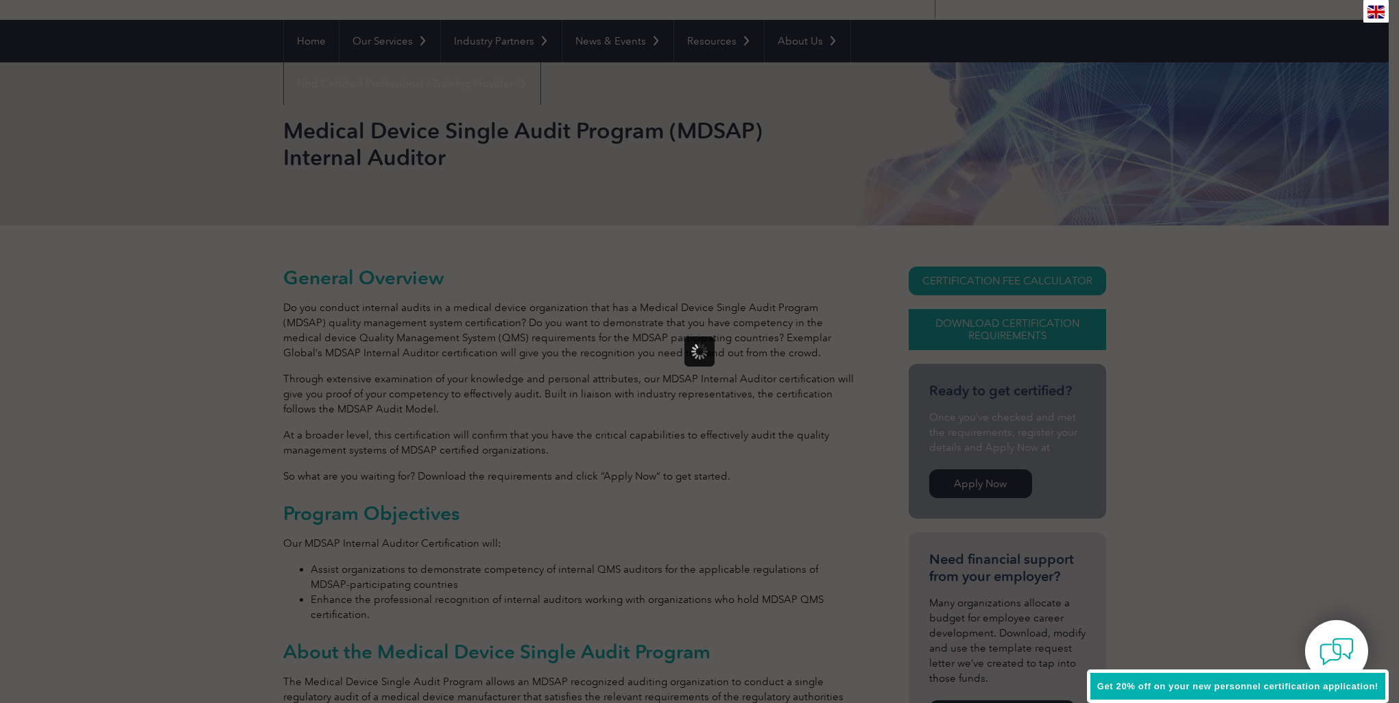
scroll to position [0, 0]
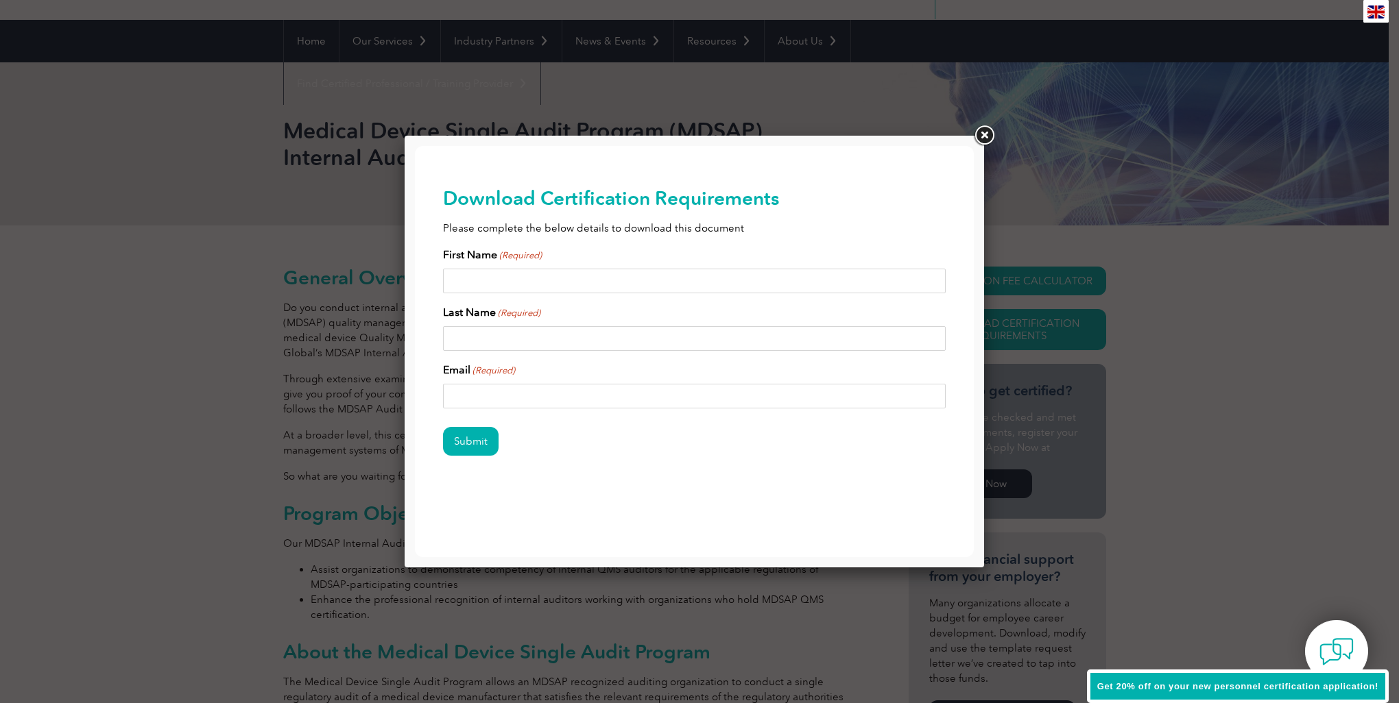
click at [505, 284] on input "First Name (Required)" at bounding box center [694, 281] width 503 height 25
type input "Maria"
type input "Hernandez"
type input "mariag.hernandez@microvention.com"
click at [479, 442] on input "Submit" at bounding box center [471, 441] width 56 height 29
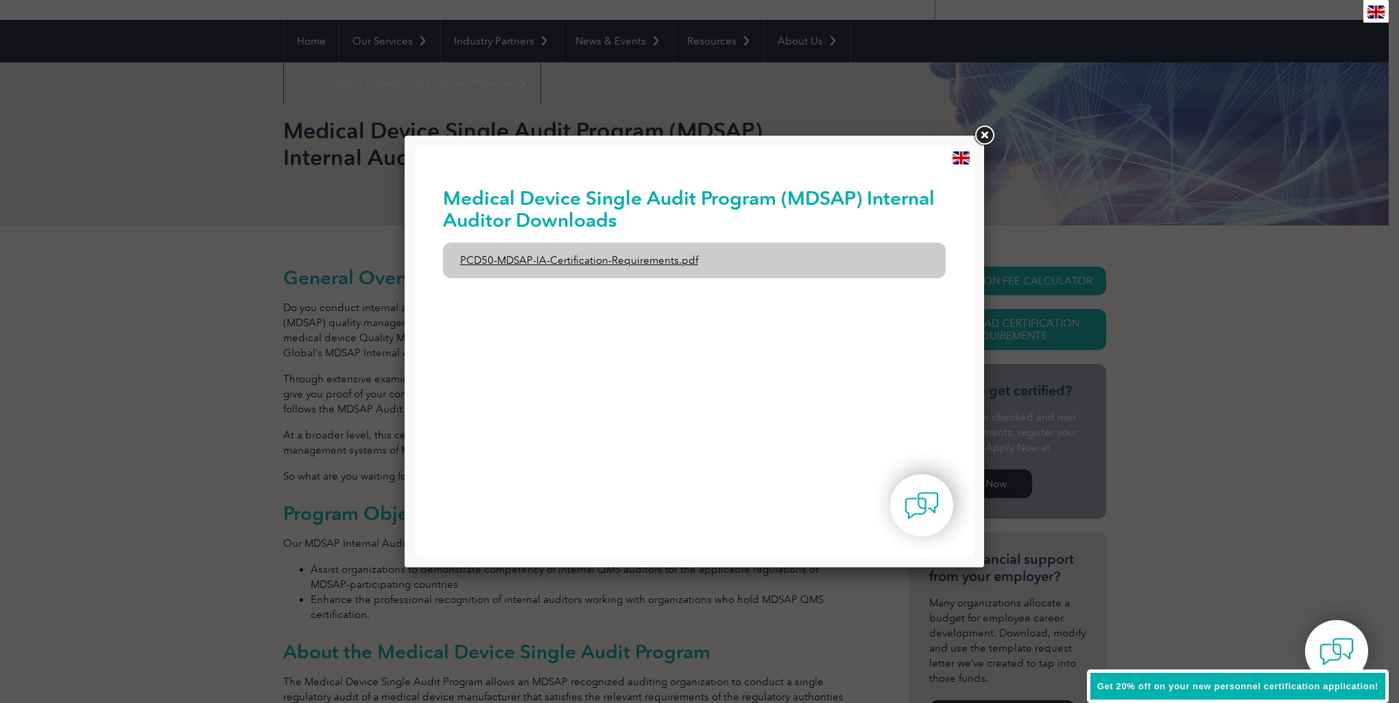
click at [550, 261] on link "PCD50-MDSAP-IA-Certification-Requirements.pdf" at bounding box center [694, 261] width 503 height 36
